Goal: Find specific page/section: Find specific page/section

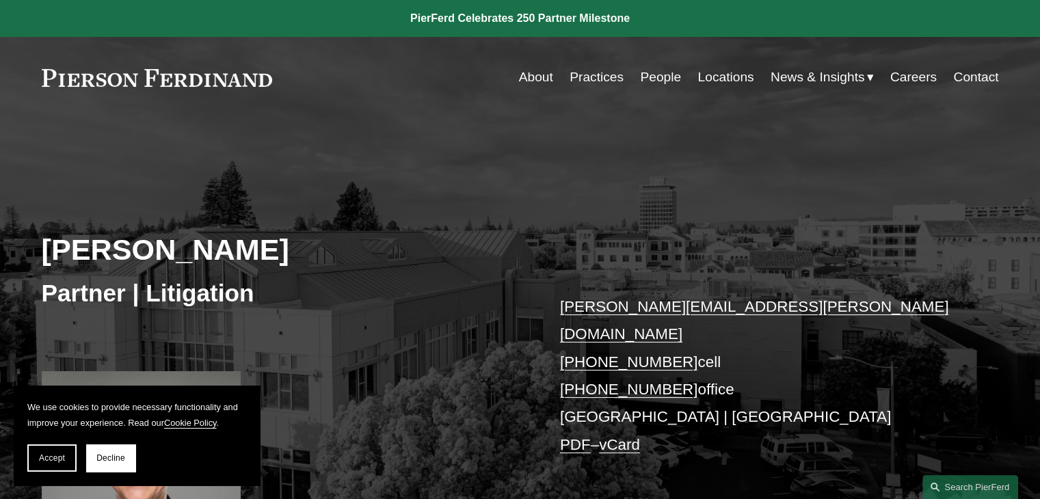
click at [590, 79] on link "Practices" at bounding box center [597, 77] width 54 height 26
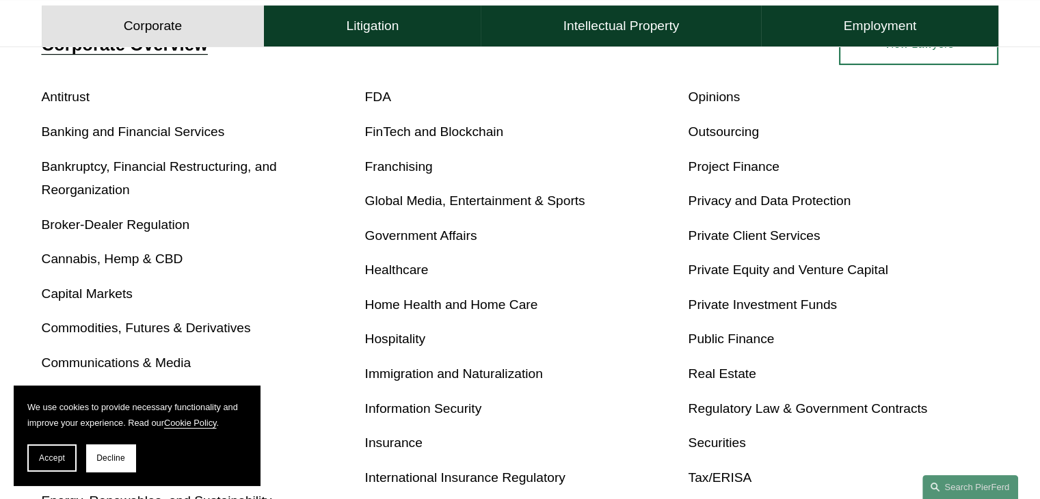
scroll to position [558, 0]
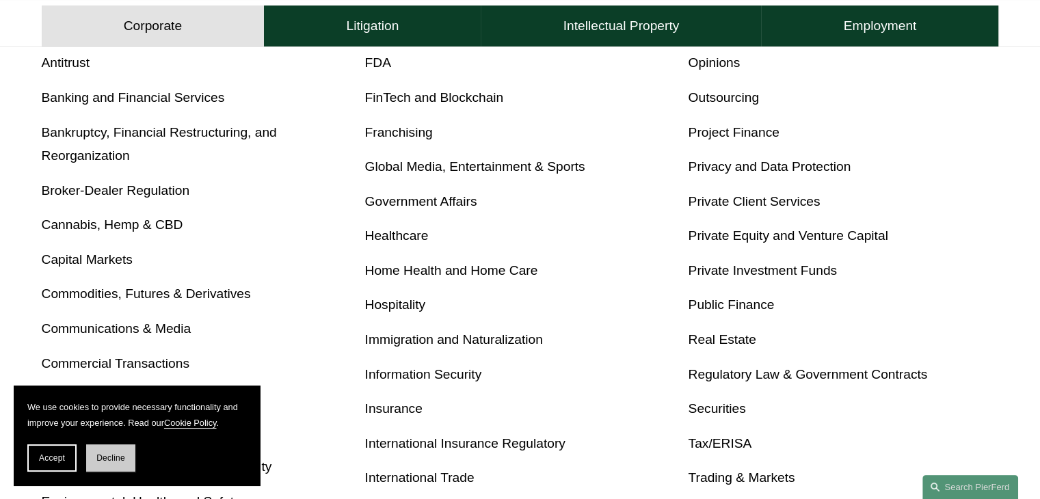
click at [101, 457] on span "Decline" at bounding box center [110, 458] width 29 height 10
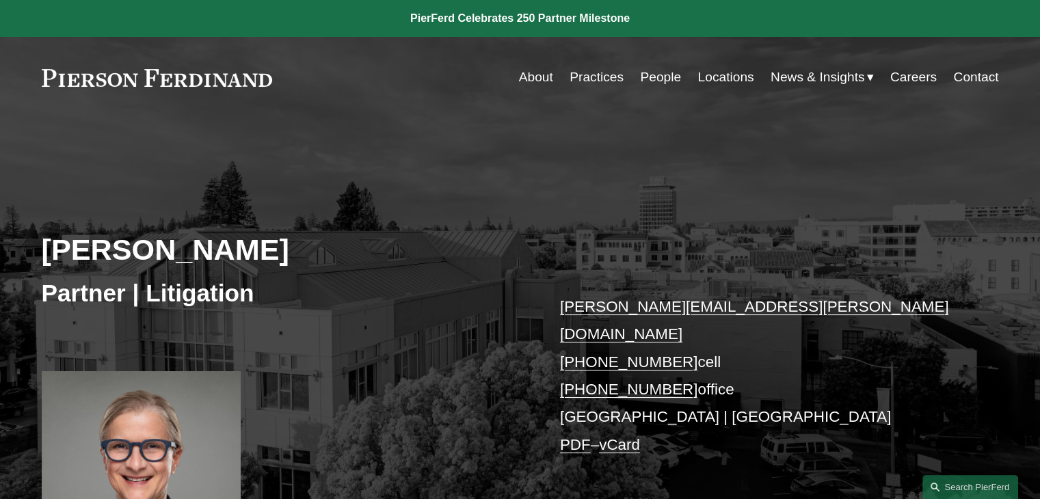
click at [711, 77] on link "Locations" at bounding box center [726, 77] width 56 height 26
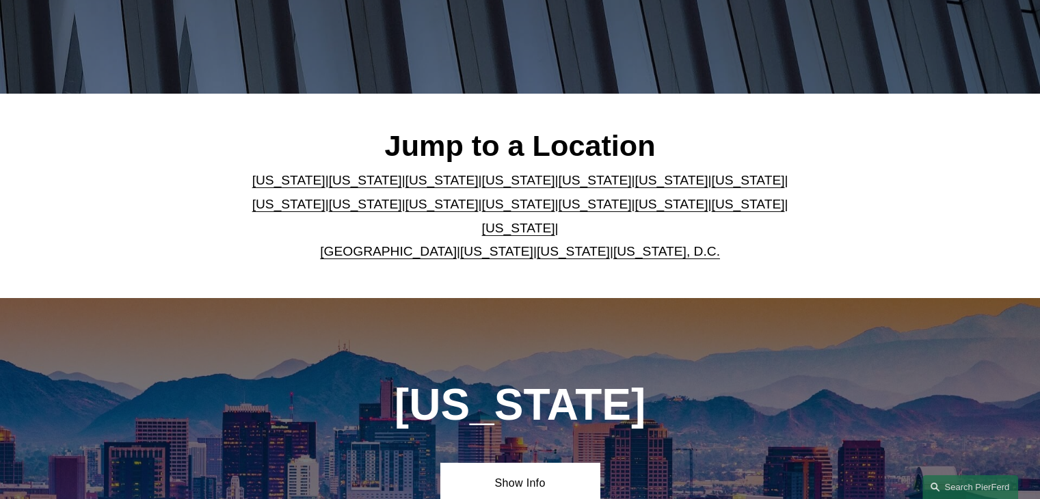
scroll to position [306, 0]
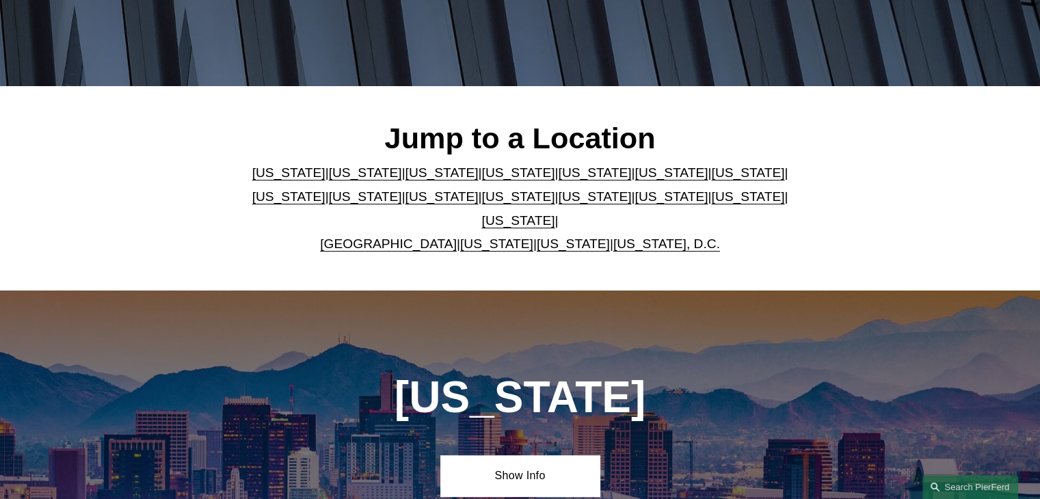
click at [331, 180] on link "[US_STATE]" at bounding box center [365, 173] width 73 height 14
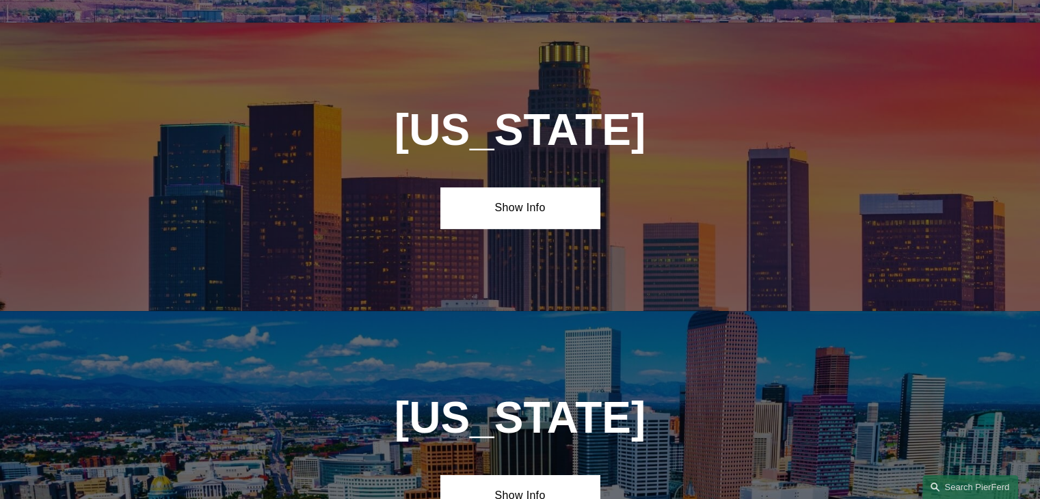
scroll to position [874, 0]
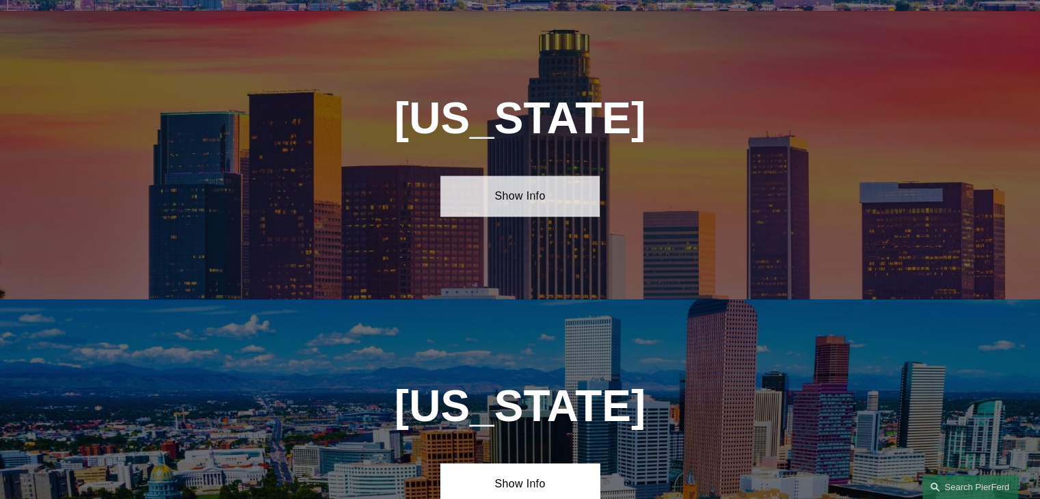
click at [487, 181] on link "Show Info" at bounding box center [519, 196] width 159 height 41
